Goal: Transaction & Acquisition: Purchase product/service

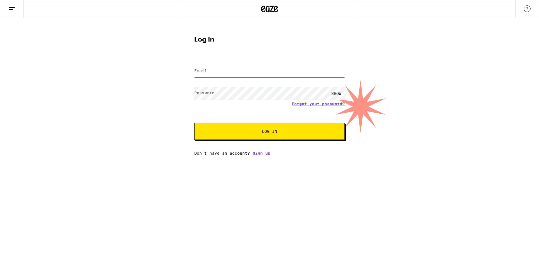
click at [228, 73] on input "Email" at bounding box center [269, 71] width 150 height 13
type input "fmacbrown@msn.com"
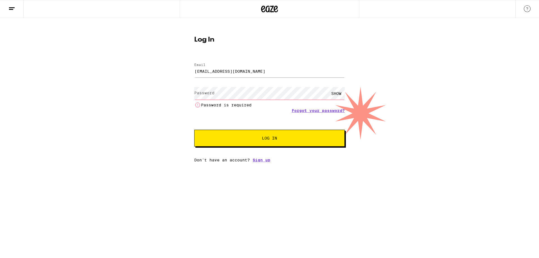
click at [209, 93] on label "Password" at bounding box center [204, 93] width 20 height 4
drag, startPoint x: 212, startPoint y: 92, endPoint x: 231, endPoint y: 71, distance: 28.4
click at [231, 71] on input "fmacbrown@msn.com" at bounding box center [269, 71] width 150 height 13
click at [338, 92] on div "SHOW" at bounding box center [336, 93] width 17 height 13
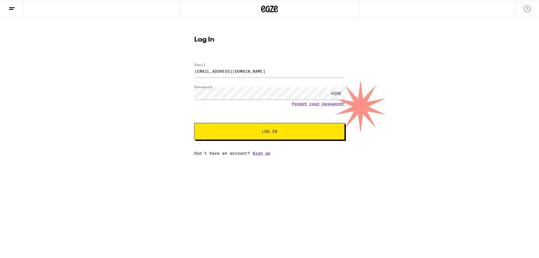
click at [275, 132] on span "Log In" at bounding box center [269, 131] width 15 height 4
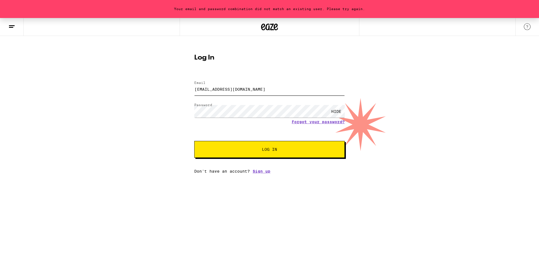
drag, startPoint x: 239, startPoint y: 89, endPoint x: 187, endPoint y: 90, distance: 52.8
click at [187, 90] on div "Your email and password combination did not match an existing user. Please try …" at bounding box center [269, 95] width 539 height 155
click at [172, 99] on div "Your email and password combination did not match an existing user. Please try …" at bounding box center [269, 95] width 539 height 155
click at [314, 125] on form "Email Email fmacbrown@msn.com Password Password HIDE Forgot your password? Log …" at bounding box center [269, 116] width 150 height 82
click at [314, 121] on link "Forgot your password?" at bounding box center [318, 122] width 53 height 4
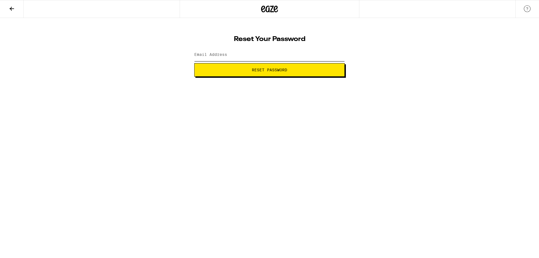
click at [232, 54] on input "Email Address" at bounding box center [269, 55] width 150 height 13
type input "fmacbrown@msn.com"
click at [277, 69] on span "Reset Password" at bounding box center [269, 70] width 35 height 4
click at [336, 55] on div "SHOW" at bounding box center [336, 55] width 17 height 13
click at [337, 54] on div "HIDE" at bounding box center [336, 55] width 17 height 13
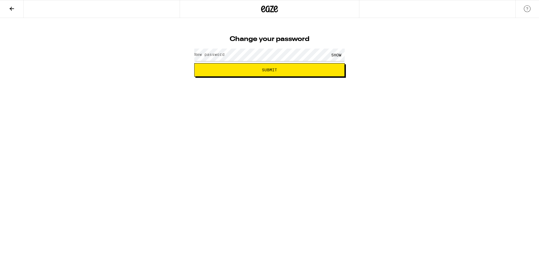
click at [337, 54] on div "SHOW" at bounding box center [336, 55] width 17 height 13
click at [269, 70] on span "Submit" at bounding box center [269, 70] width 15 height 4
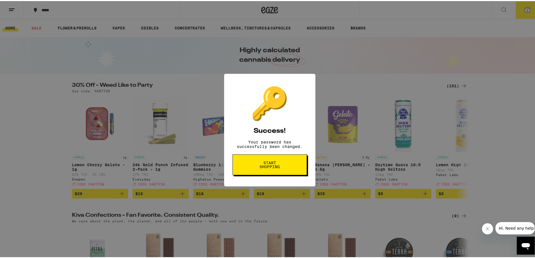
click at [269, 166] on span "Start shopping" at bounding box center [269, 164] width 29 height 8
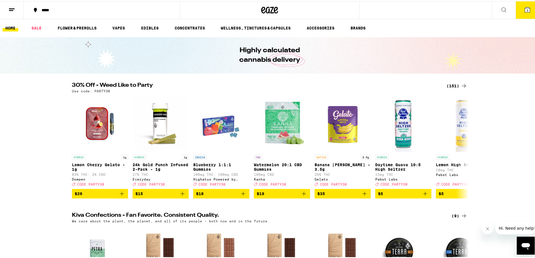
click at [500, 7] on icon at bounding box center [503, 8] width 7 height 7
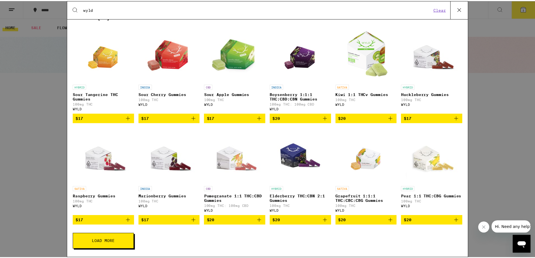
scroll to position [98, 0]
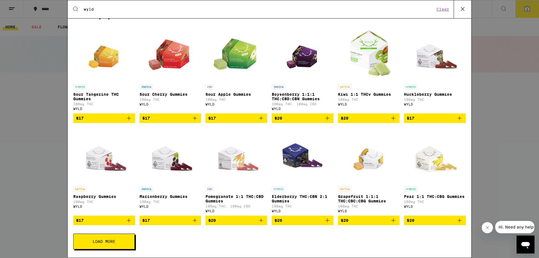
type input "wyld"
click at [100, 158] on img "Open page for Raspberry Gummies from WYLD" at bounding box center [104, 155] width 56 height 56
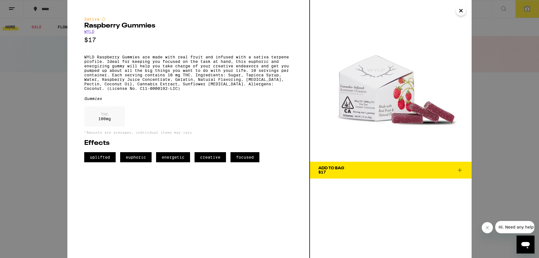
click at [327, 169] on div "Add To Bag" at bounding box center [331, 168] width 26 height 4
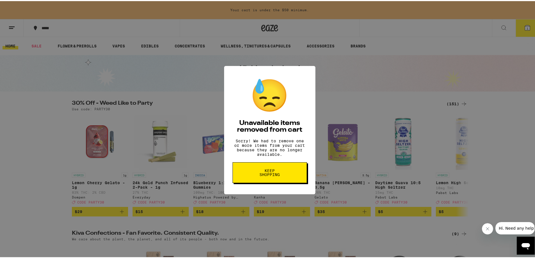
click at [264, 173] on span "Keep Shopping" at bounding box center [269, 172] width 29 height 8
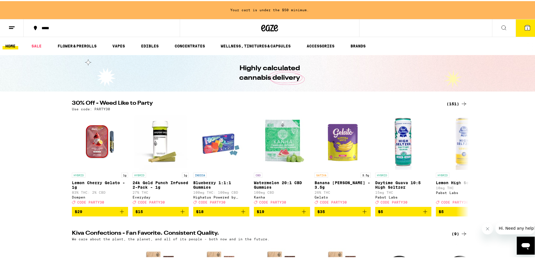
click at [526, 26] on span "1" at bounding box center [527, 27] width 2 height 3
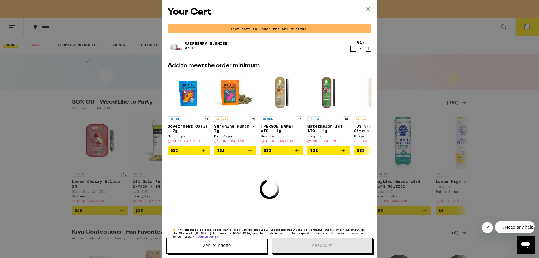
click at [366, 49] on icon "Increment" at bounding box center [368, 48] width 5 height 7
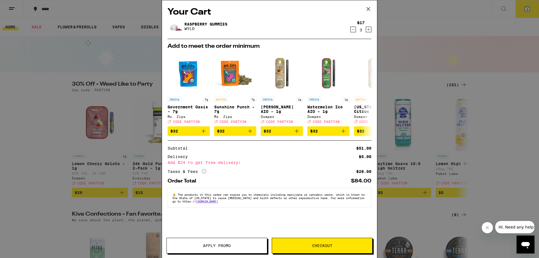
click at [353, 32] on icon "Decrement" at bounding box center [352, 29] width 5 height 7
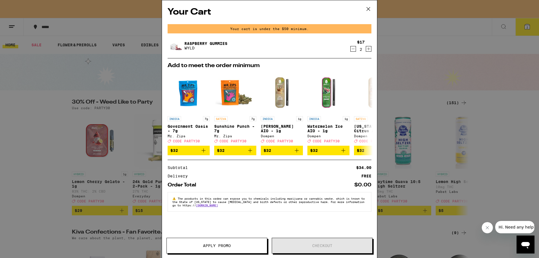
click at [369, 47] on icon "Increment" at bounding box center [368, 48] width 5 height 7
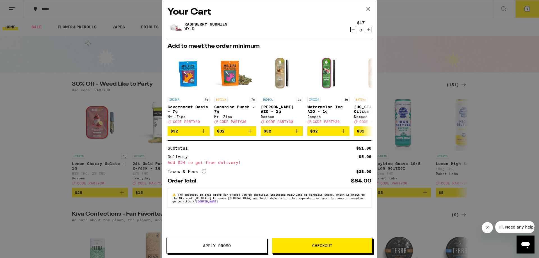
click at [327, 241] on button "Checkout" at bounding box center [322, 246] width 101 height 16
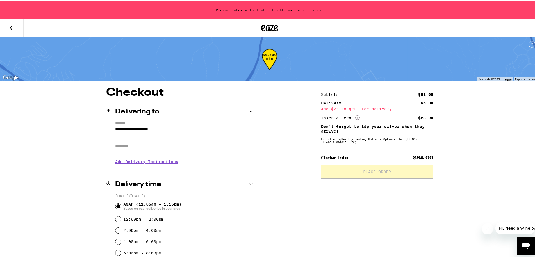
click at [141, 162] on h3 "Add Delivery Instructions" at bounding box center [183, 160] width 137 height 13
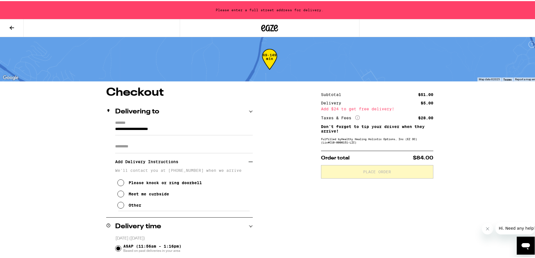
click at [118, 204] on icon at bounding box center [120, 204] width 7 height 7
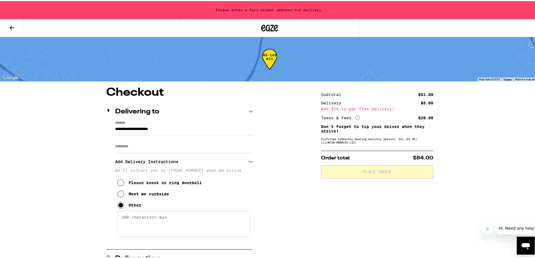
click at [124, 217] on textarea "Enter any other delivery instructions you want driver to know" at bounding box center [184, 223] width 134 height 26
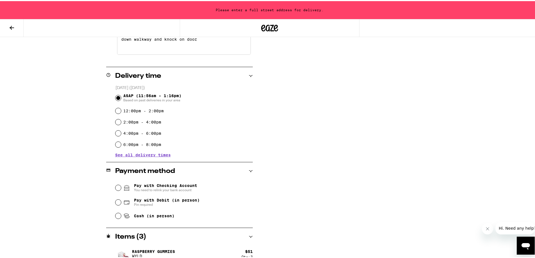
scroll to position [190, 0]
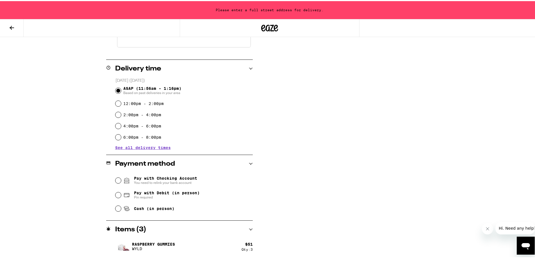
type textarea "white gate on left of garage will be open, come down walkway and knock on door"
click at [115, 195] on input "Pay with Debit (in person) Pin required" at bounding box center [118, 194] width 6 height 6
radio input "true"
click at [148, 192] on span "Pay with Debit (in person)" at bounding box center [167, 191] width 66 height 4
click at [121, 192] on input "Pay with Debit (in person) Pin required" at bounding box center [118, 194] width 6 height 6
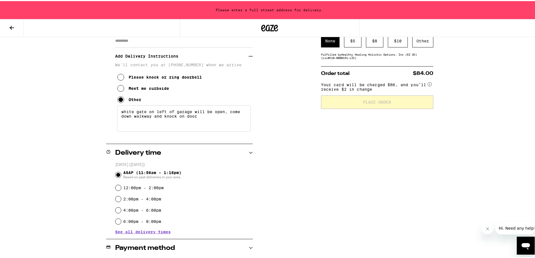
scroll to position [77, 0]
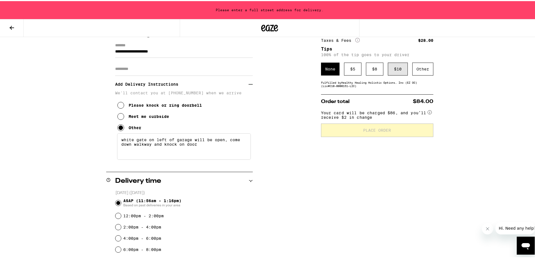
click at [394, 70] on div "$ 10" at bounding box center [398, 67] width 20 height 13
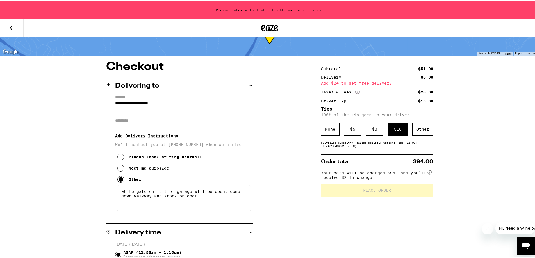
scroll to position [21, 0]
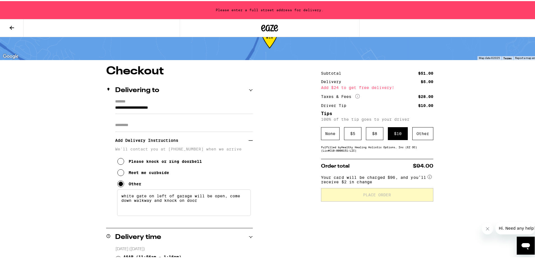
click at [115, 106] on input "**********" at bounding box center [183, 108] width 137 height 10
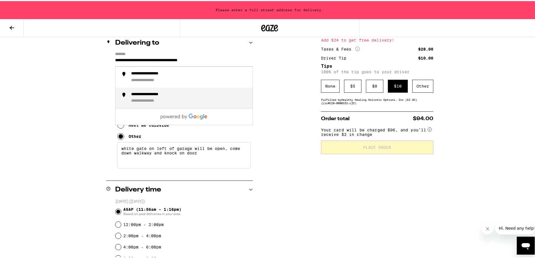
scroll to position [77, 0]
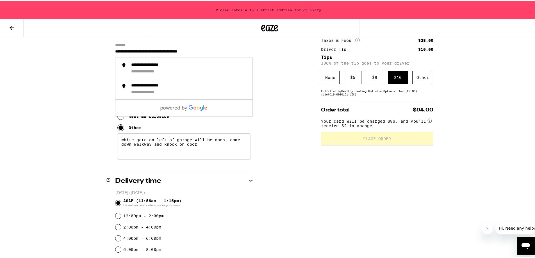
click at [183, 122] on div "Please knock or ring doorbell Meet me curbside Other" at bounding box center [183, 113] width 137 height 38
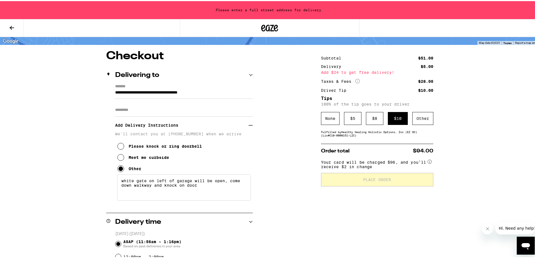
scroll to position [49, 0]
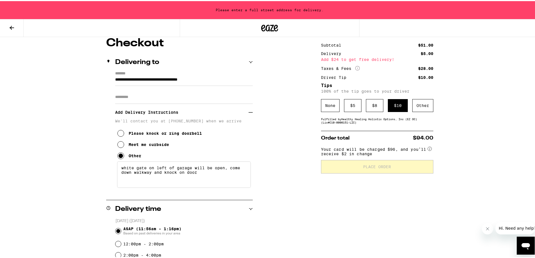
click at [233, 77] on input "**********" at bounding box center [183, 80] width 137 height 10
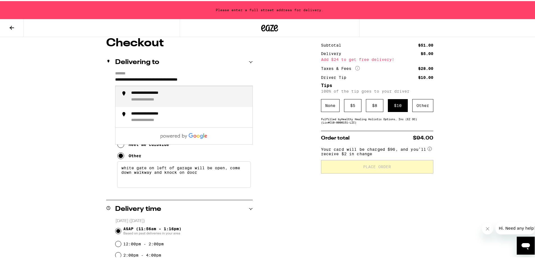
click at [156, 93] on div "**********" at bounding box center [155, 92] width 48 height 5
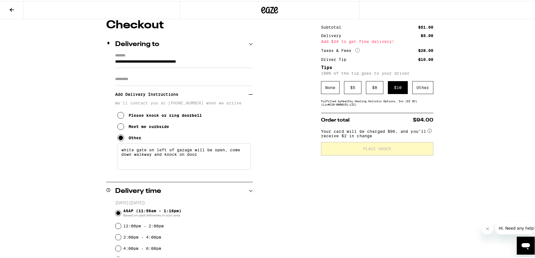
type input "**********"
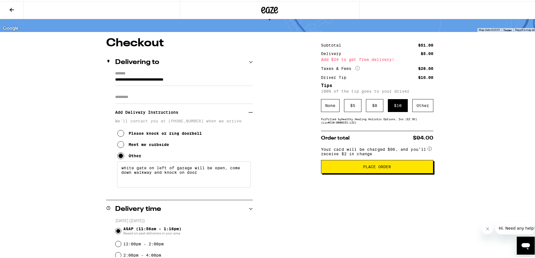
click at [372, 166] on span "Place Order" at bounding box center [377, 166] width 28 height 4
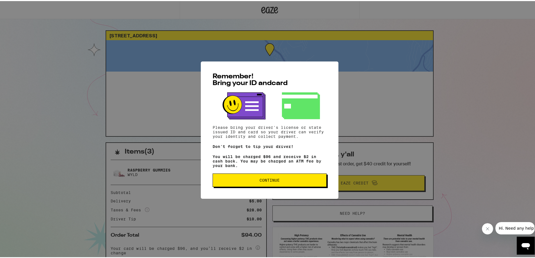
click at [265, 178] on button "Continue" at bounding box center [269, 178] width 114 height 13
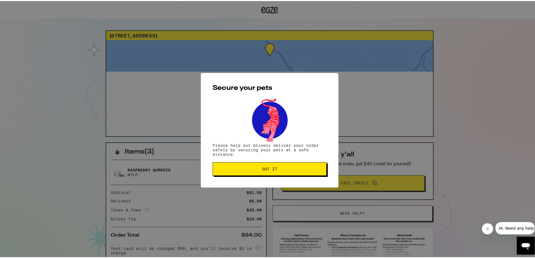
click at [265, 166] on button "Got it" at bounding box center [269, 167] width 114 height 13
